Goal: Transaction & Acquisition: Purchase product/service

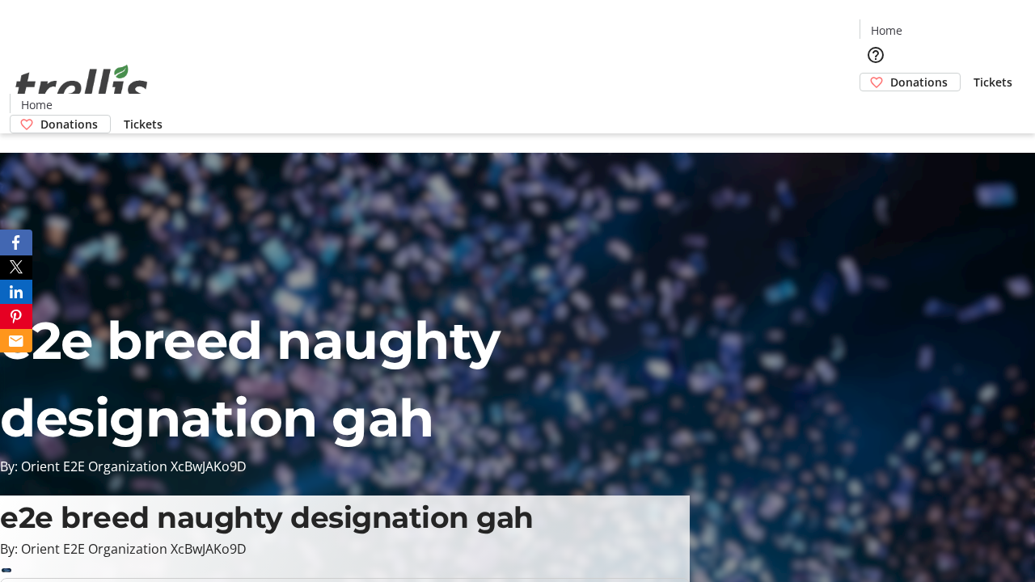
click at [891, 74] on span "Donations" at bounding box center [919, 82] width 57 height 17
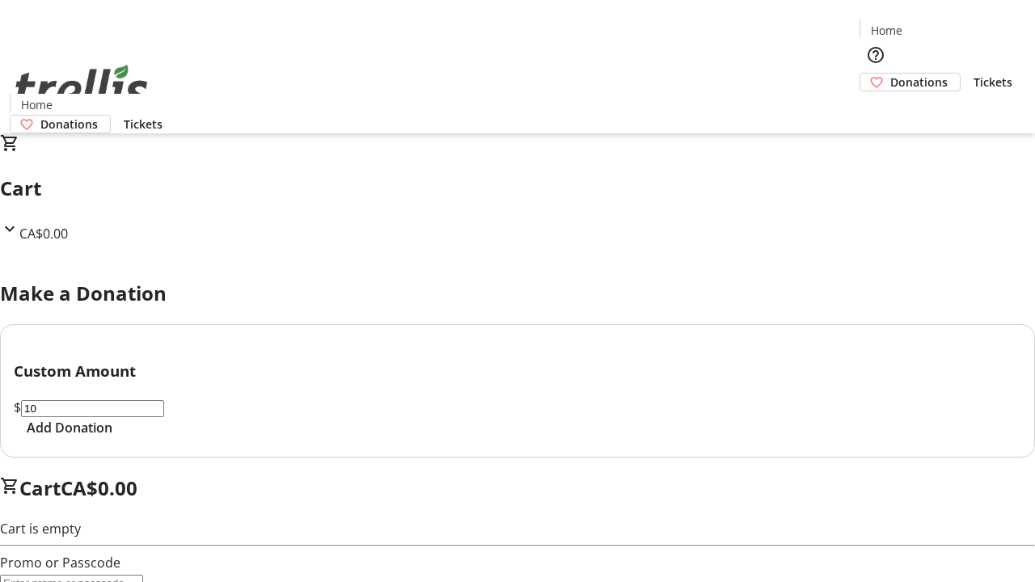
click at [112, 438] on span "Add Donation" at bounding box center [70, 427] width 86 height 19
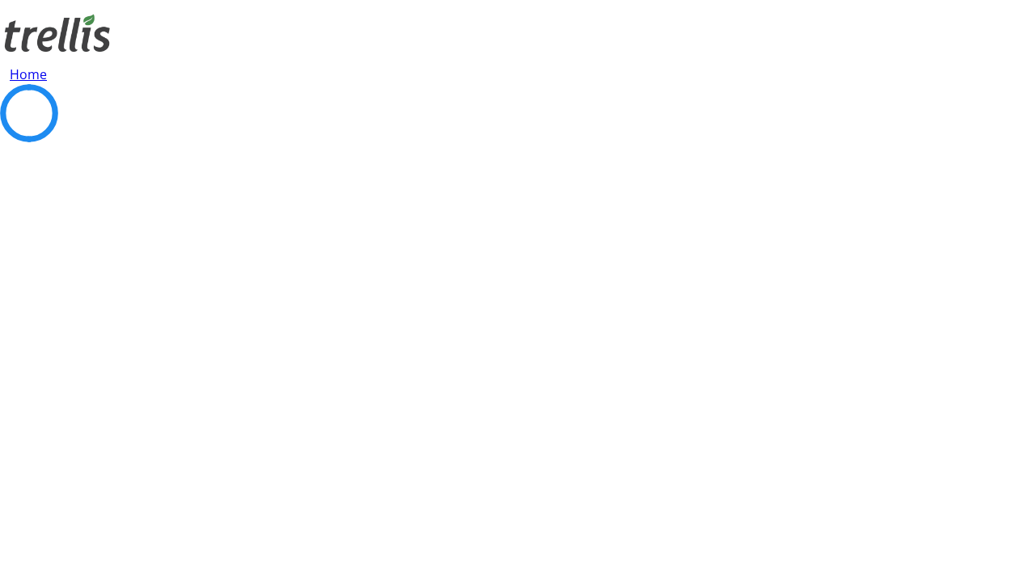
select select "CA"
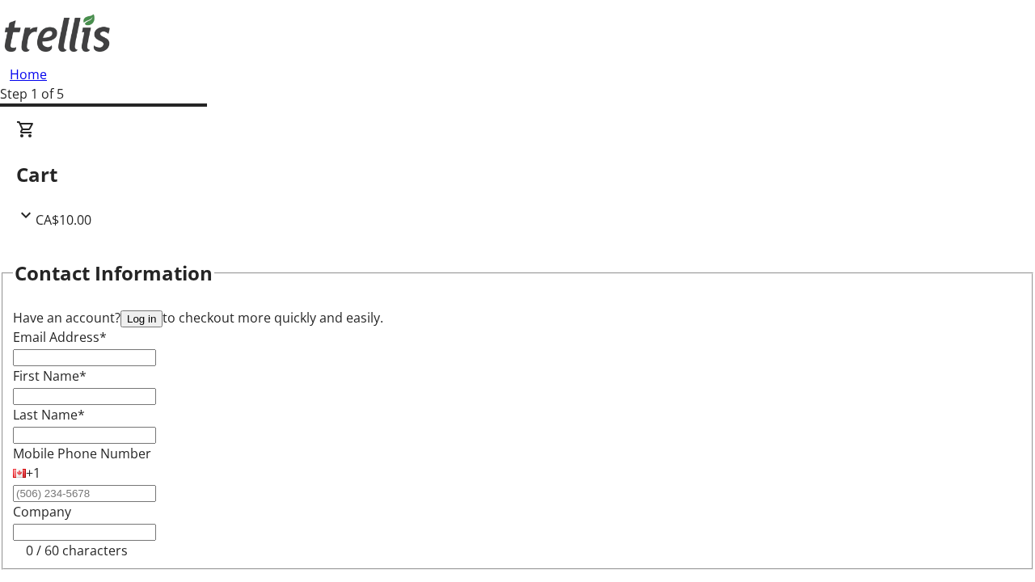
click at [163, 311] on button "Log in" at bounding box center [142, 319] width 42 height 17
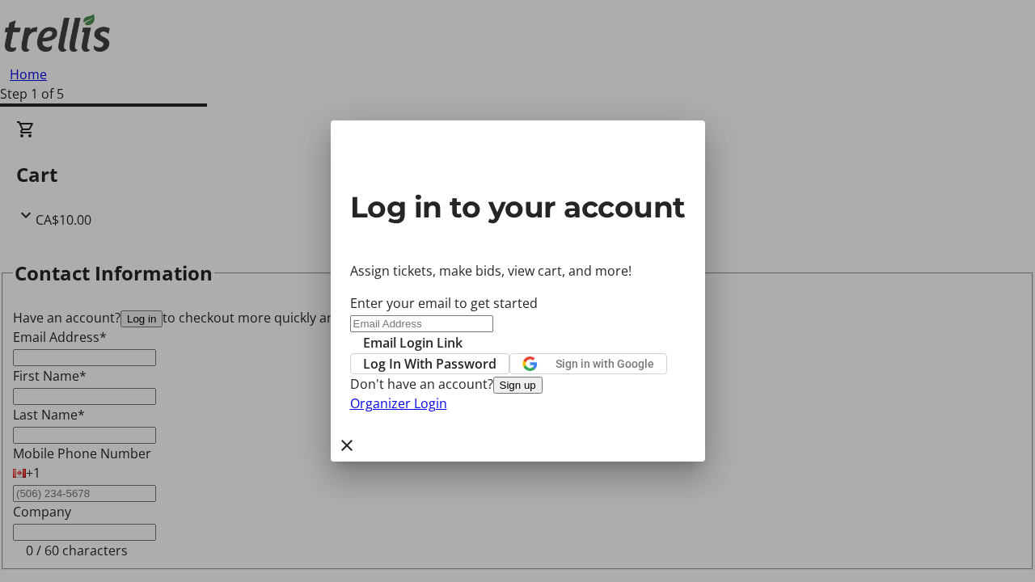
click at [497, 354] on span "Log In With Password" at bounding box center [429, 363] width 133 height 19
